Goal: Information Seeking & Learning: Learn about a topic

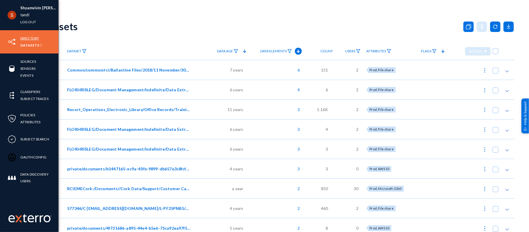
click at [25, 38] on link "Directory" at bounding box center [29, 38] width 19 height 7
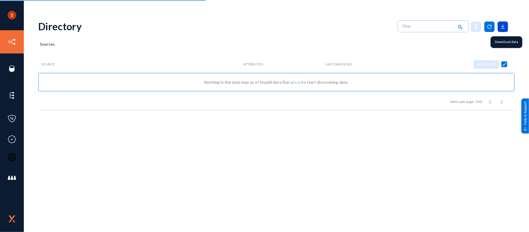
click at [502, 28] on icon at bounding box center [502, 26] width 10 height 10
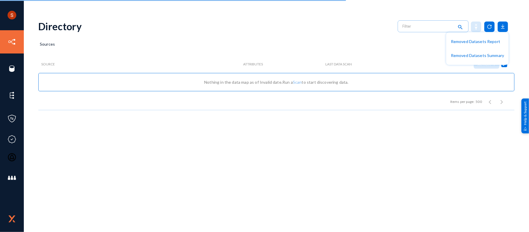
click at [368, 41] on div at bounding box center [264, 116] width 529 height 232
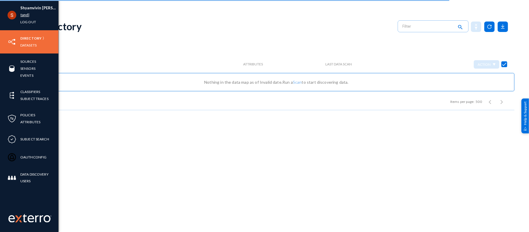
click at [22, 16] on link "tandl" at bounding box center [24, 15] width 9 height 7
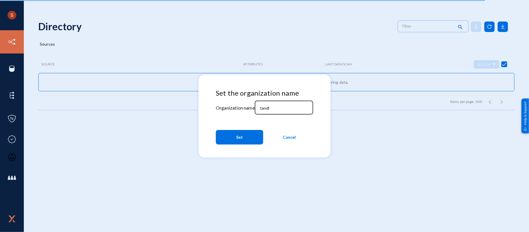
click at [265, 106] on input "tandl" at bounding box center [285, 107] width 50 height 5
type input "divebell;ll"
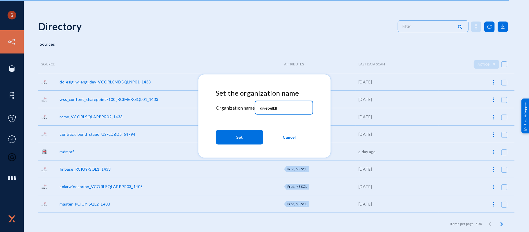
checkbox input "false"
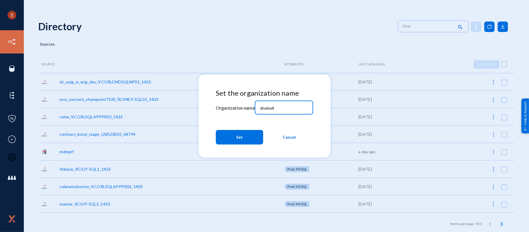
type input "divebell"
click at [238, 145] on mat-dialog-actions "Set Cancel" at bounding box center [264, 137] width 97 height 20
click at [239, 142] on span "Set" at bounding box center [239, 137] width 7 height 10
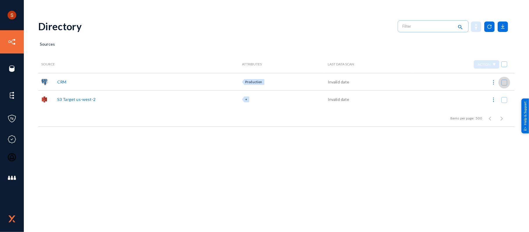
click at [505, 80] on span at bounding box center [504, 83] width 6 height 6
click at [504, 85] on input "checkbox" at bounding box center [504, 85] width 1 height 1
checkbox input "true"
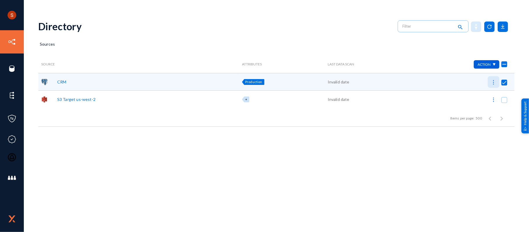
click at [495, 81] on img at bounding box center [493, 82] width 6 height 6
click at [504, 25] on div at bounding box center [264, 116] width 529 height 232
click at [504, 25] on icon at bounding box center [502, 26] width 10 height 10
click at [420, 60] on div at bounding box center [264, 116] width 529 height 232
click at [493, 82] on img at bounding box center [493, 82] width 6 height 6
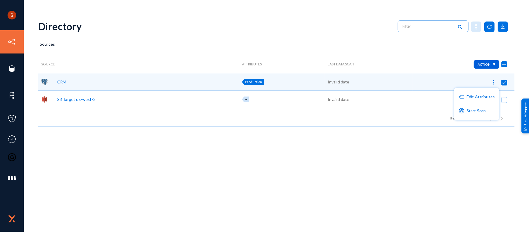
click at [415, 48] on div at bounding box center [264, 116] width 529 height 232
click at [64, 82] on div "CRM" at bounding box center [61, 82] width 9 height 6
checkbox input "true"
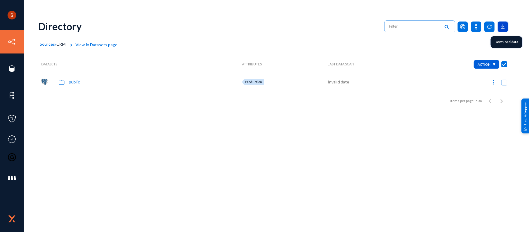
click at [503, 30] on icon at bounding box center [502, 26] width 10 height 10
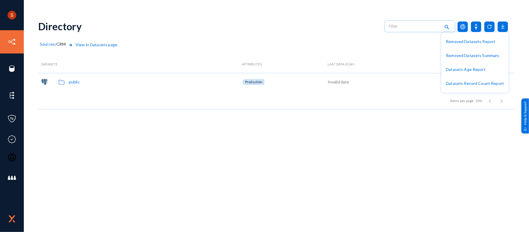
click at [395, 170] on div at bounding box center [264, 116] width 529 height 232
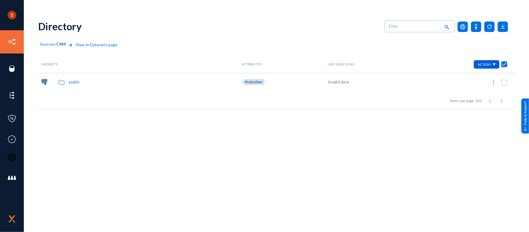
click at [77, 82] on div "public" at bounding box center [74, 82] width 11 height 6
click at [77, 82] on div "customers" at bounding box center [79, 82] width 20 height 6
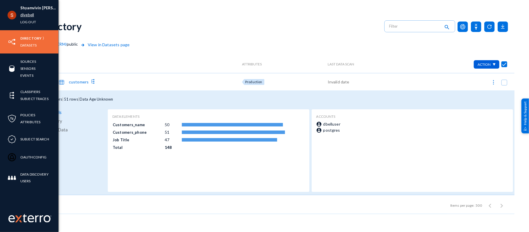
click at [27, 13] on link "divebell" at bounding box center [27, 15] width 14 height 7
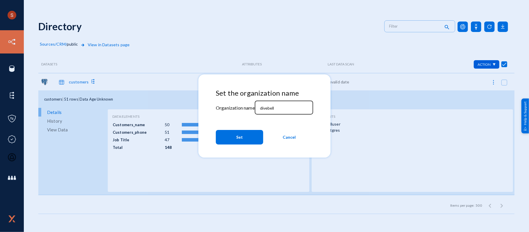
click at [271, 111] on div "divebell" at bounding box center [284, 106] width 52 height 15
type input "tandl"
click at [241, 136] on span "Set" at bounding box center [239, 137] width 7 height 10
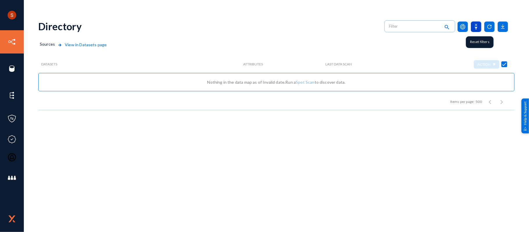
click at [479, 31] on icon at bounding box center [476, 26] width 10 height 10
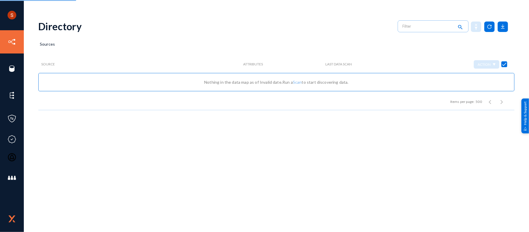
checkbox input "false"
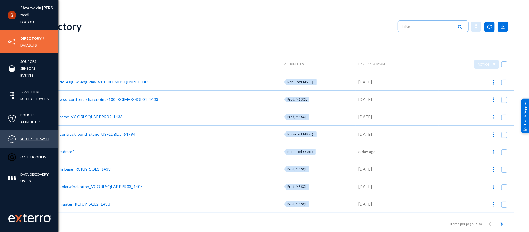
click at [37, 141] on link "Subject Search" at bounding box center [34, 139] width 29 height 7
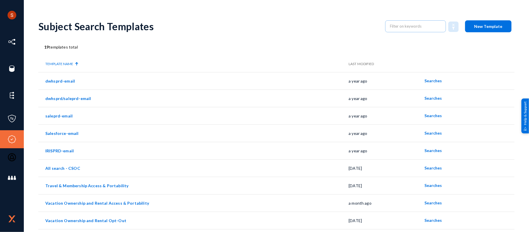
click at [266, 37] on div "Subject Search Templates New Template" at bounding box center [276, 27] width 476 height 24
click at [427, 201] on span "Searches" at bounding box center [432, 202] width 17 height 5
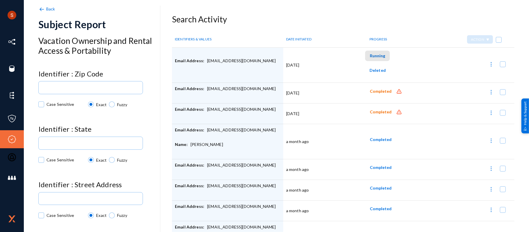
click at [375, 54] on span "Running" at bounding box center [377, 55] width 15 height 5
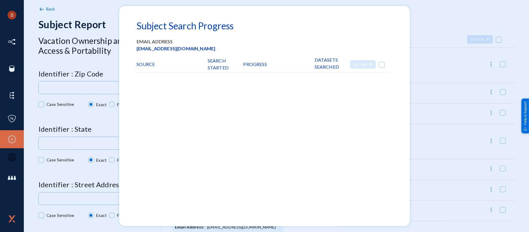
click at [415, 50] on div at bounding box center [264, 116] width 529 height 232
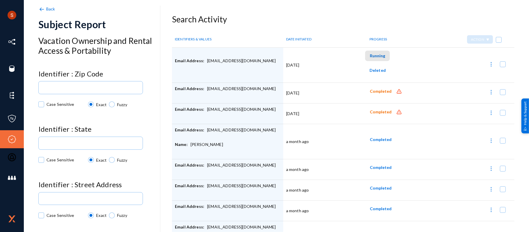
click at [377, 57] on span "Running" at bounding box center [377, 55] width 15 height 5
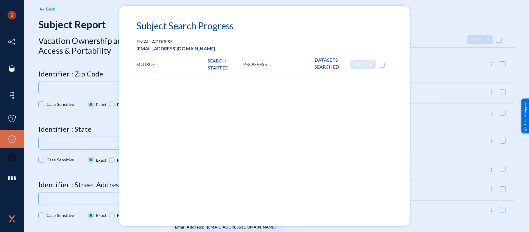
click at [427, 53] on div at bounding box center [264, 116] width 529 height 232
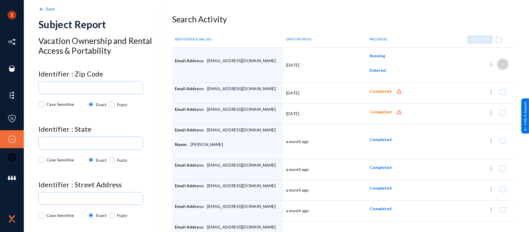
click at [500, 63] on span at bounding box center [503, 64] width 6 height 6
click at [502, 67] on input "checkbox" at bounding box center [502, 67] width 1 height 1
click at [490, 64] on img at bounding box center [491, 64] width 6 height 6
click at [389, 14] on div at bounding box center [264, 116] width 529 height 232
checkbox input "false"
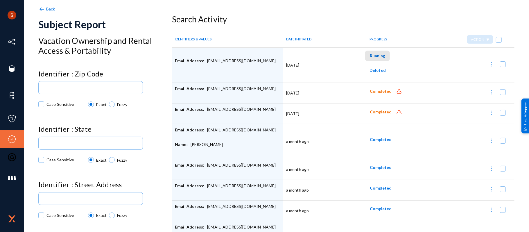
click at [370, 57] on span "Running" at bounding box center [377, 55] width 15 height 5
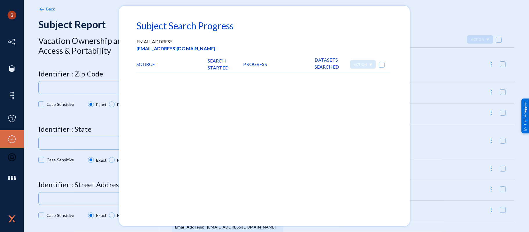
click at [439, 29] on div at bounding box center [264, 116] width 529 height 232
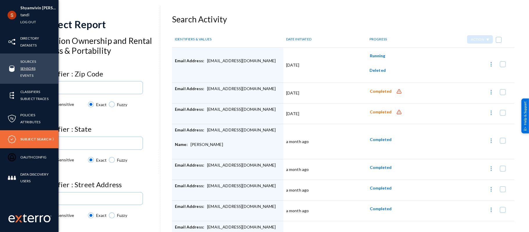
click at [25, 69] on link "Sensors" at bounding box center [27, 68] width 15 height 7
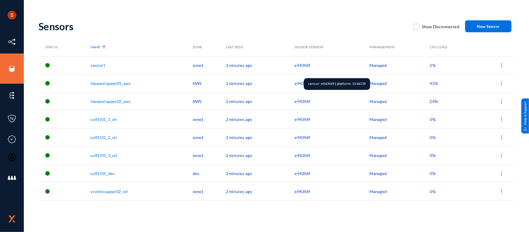
click at [303, 68] on td "e943fd9" at bounding box center [332, 65] width 75 height 18
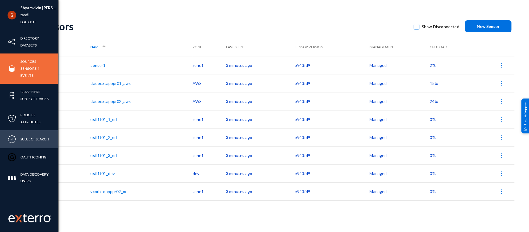
click at [35, 139] on link "Subject Search" at bounding box center [34, 139] width 29 height 7
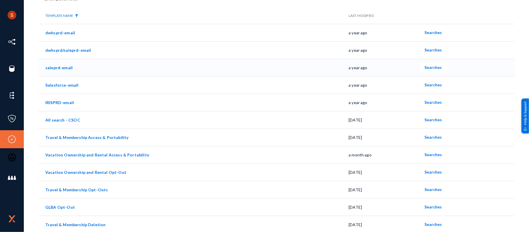
scroll to position [49, 0]
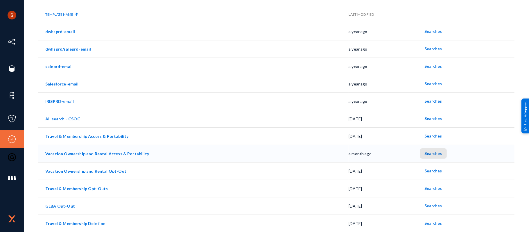
click at [431, 153] on span "Searches" at bounding box center [432, 153] width 17 height 5
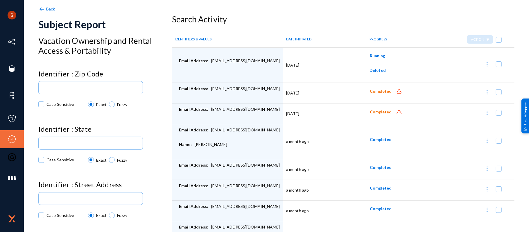
click at [373, 52] on button "Running" at bounding box center [377, 56] width 25 height 10
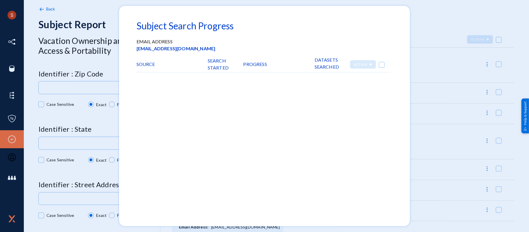
click at [434, 6] on div at bounding box center [264, 116] width 529 height 232
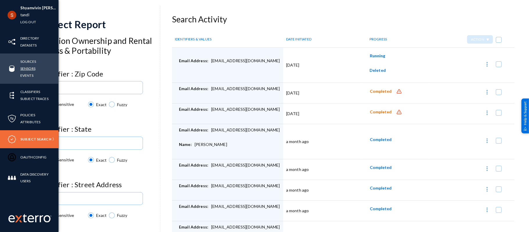
click at [30, 66] on link "Sensors" at bounding box center [27, 68] width 15 height 7
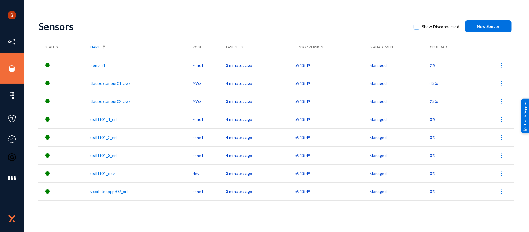
click at [290, 28] on div "Sensors" at bounding box center [222, 26] width 369 height 12
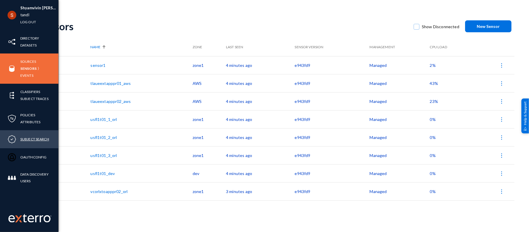
click at [48, 137] on link "Subject Search" at bounding box center [34, 139] width 29 height 7
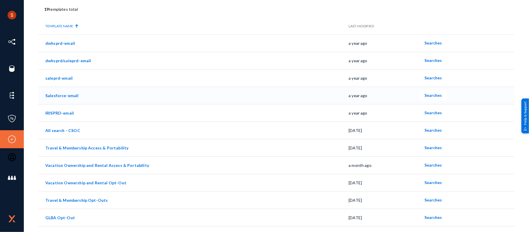
scroll to position [38, 0]
click at [424, 169] on button "Searches" at bounding box center [433, 164] width 27 height 10
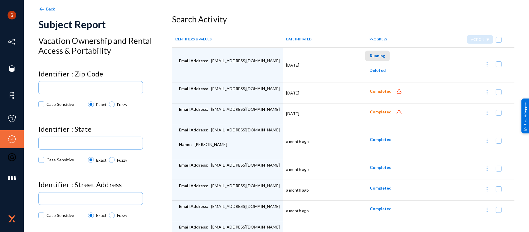
click at [369, 52] on button "Running" at bounding box center [377, 56] width 25 height 10
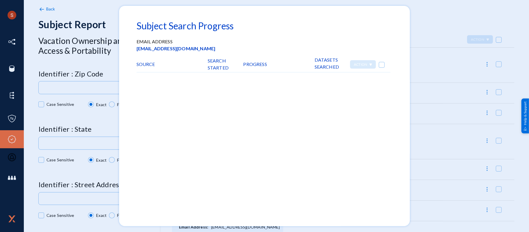
click at [416, 46] on div at bounding box center [264, 116] width 529 height 232
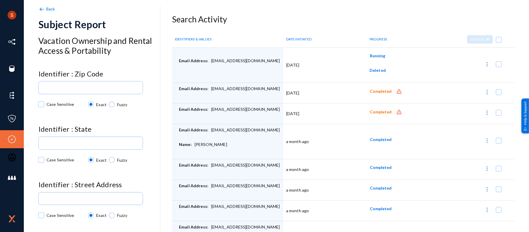
click at [368, 71] on div "Deleted" at bounding box center [395, 72] width 61 height 15
click at [352, 29] on anms-subject-report-jobs "Search Activity IDENTIFIERS & VALUES DATE INITIATED PROGRESS Action Email Addre…" at bounding box center [343, 154] width 342 height 278
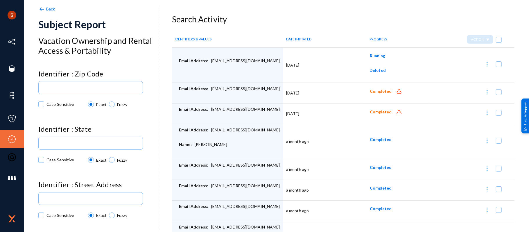
drag, startPoint x: 365, startPoint y: 48, endPoint x: 385, endPoint y: 58, distance: 22.5
click at [385, 58] on td "Running Deleted" at bounding box center [395, 65] width 67 height 35
click at [356, 27] on anms-subject-report-jobs "Search Activity IDENTIFIERS & VALUES DATE INITIATED PROGRESS Action Email Addre…" at bounding box center [343, 154] width 342 height 278
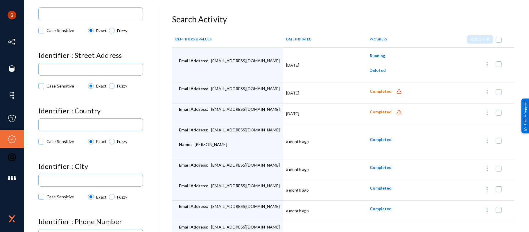
scroll to position [160, 0]
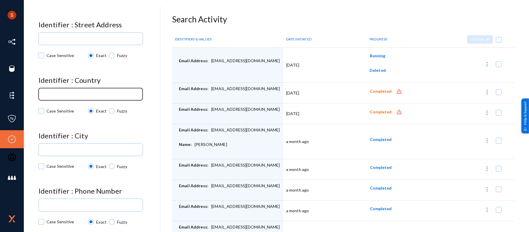
click at [95, 87] on div at bounding box center [90, 94] width 99 height 14
click at [95, 92] on input at bounding box center [91, 94] width 97 height 4
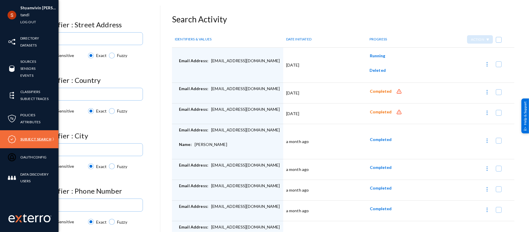
click at [34, 138] on link "Subject Search" at bounding box center [35, 139] width 31 height 7
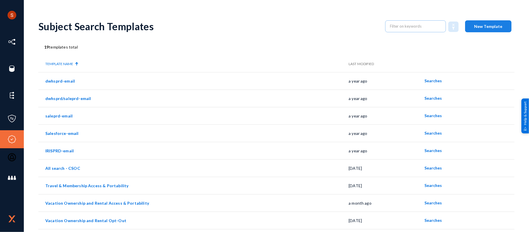
click at [487, 24] on span "New Template" at bounding box center [488, 26] width 28 height 5
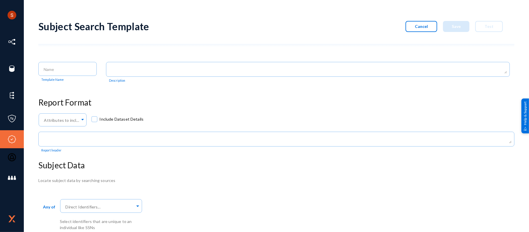
scroll to position [0, 0]
click at [135, 210] on div "Direct Identifiers..." at bounding box center [101, 205] width 82 height 16
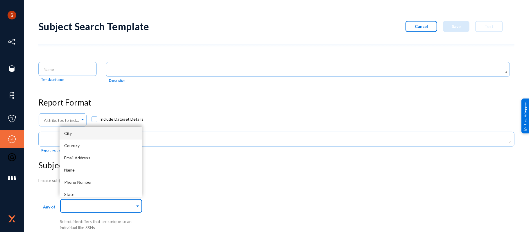
click at [135, 210] on div "Direct Identifiers..." at bounding box center [101, 205] width 82 height 16
click at [118, 150] on div "Country" at bounding box center [101, 145] width 82 height 12
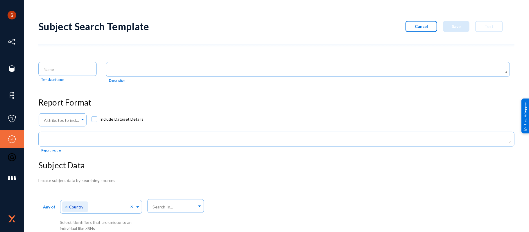
click at [179, 166] on h3 "Subject Data" at bounding box center [276, 165] width 476 height 10
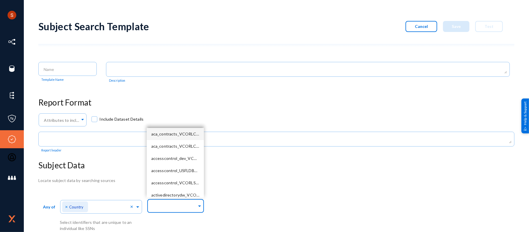
click at [175, 204] on input "text" at bounding box center [174, 207] width 45 height 6
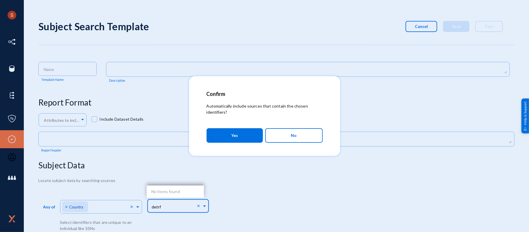
type input "detrf"
click at [296, 138] on span "No" at bounding box center [294, 135] width 6 height 10
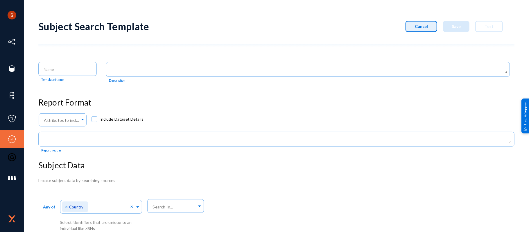
click at [423, 21] on button "Cancel" at bounding box center [421, 26] width 32 height 11
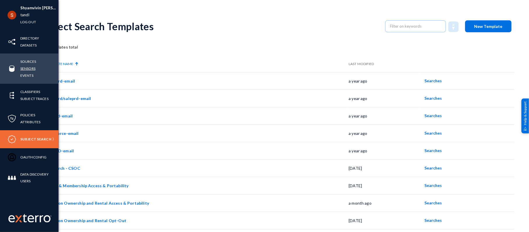
click at [31, 66] on link "Sensors" at bounding box center [27, 68] width 15 height 7
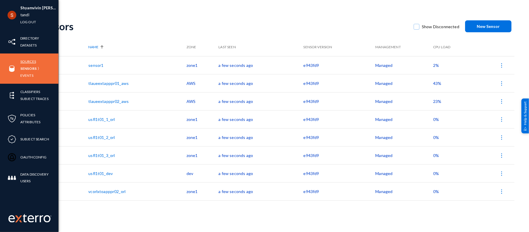
click at [22, 63] on link "Sources" at bounding box center [28, 61] width 16 height 7
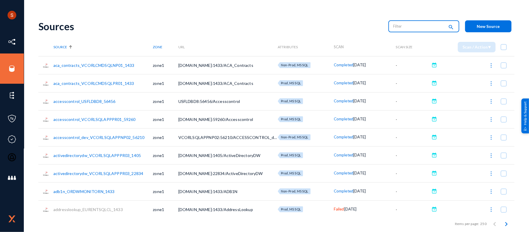
click at [402, 29] on input "text" at bounding box center [418, 26] width 51 height 9
type input "sharepoint"
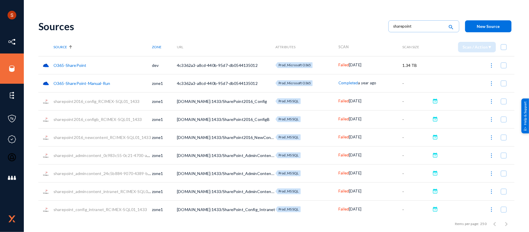
click at [346, 66] on span "Failed" at bounding box center [343, 64] width 10 height 5
click at [350, 36] on div "404 Not Found: [no body]" at bounding box center [364, 34] width 40 height 5
click at [313, 26] on div at bounding box center [264, 116] width 529 height 232
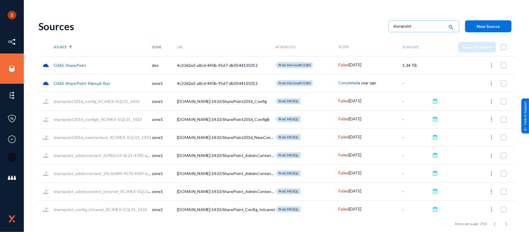
click at [345, 65] on span "Failed" at bounding box center [343, 64] width 10 height 5
click at [258, 36] on div at bounding box center [264, 116] width 529 height 232
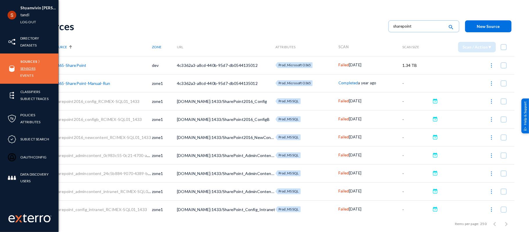
click at [26, 70] on link "Sensors" at bounding box center [27, 68] width 15 height 7
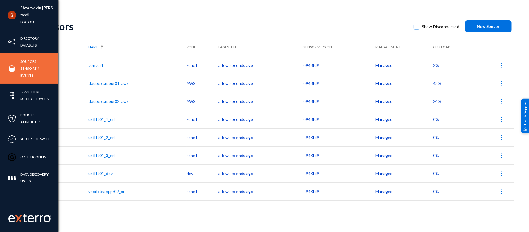
click at [26, 62] on link "Sources" at bounding box center [28, 61] width 16 height 7
